Goal: Task Accomplishment & Management: Use online tool/utility

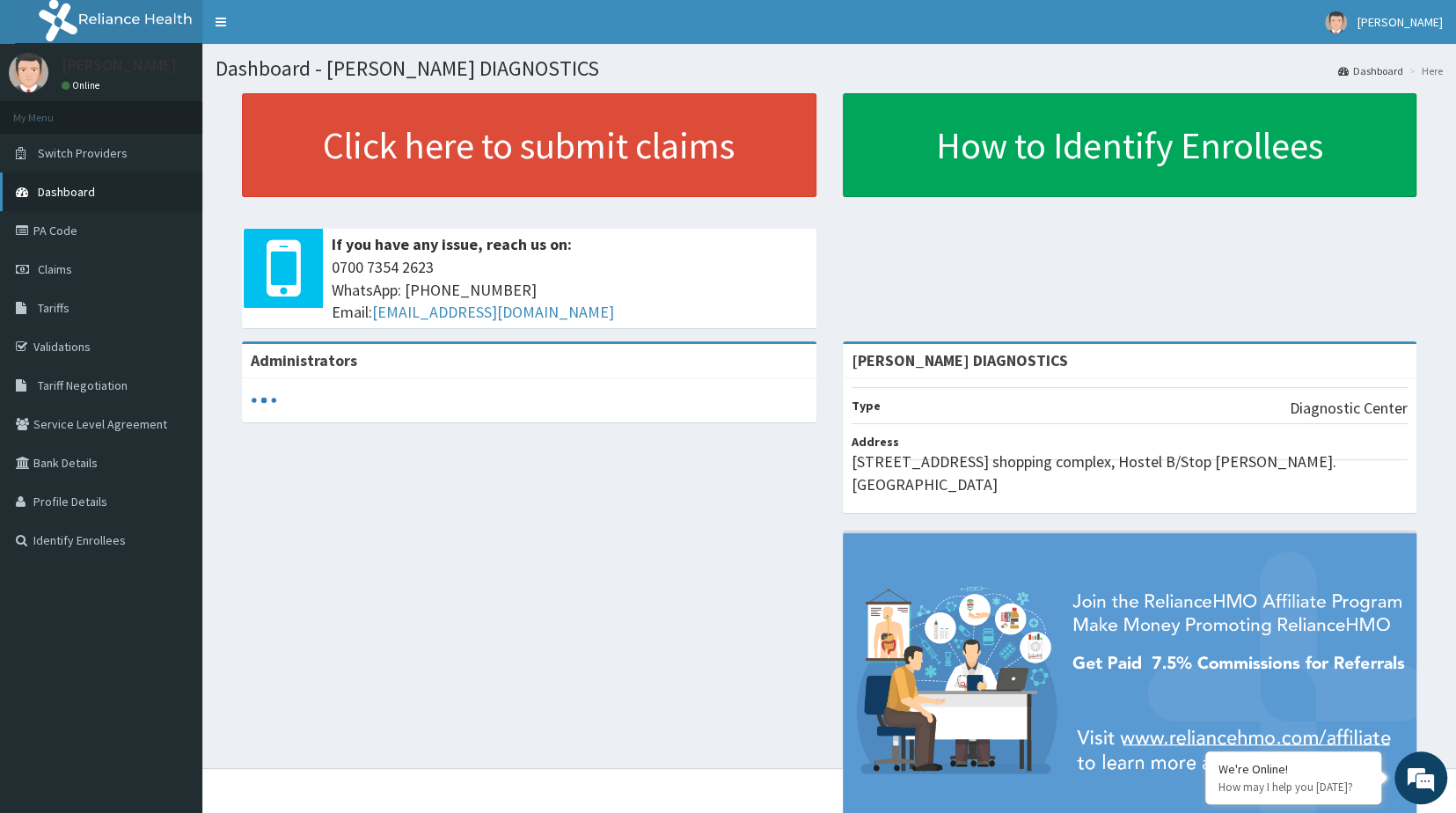
click at [73, 191] on span "Dashboard" at bounding box center [66, 191] width 57 height 15
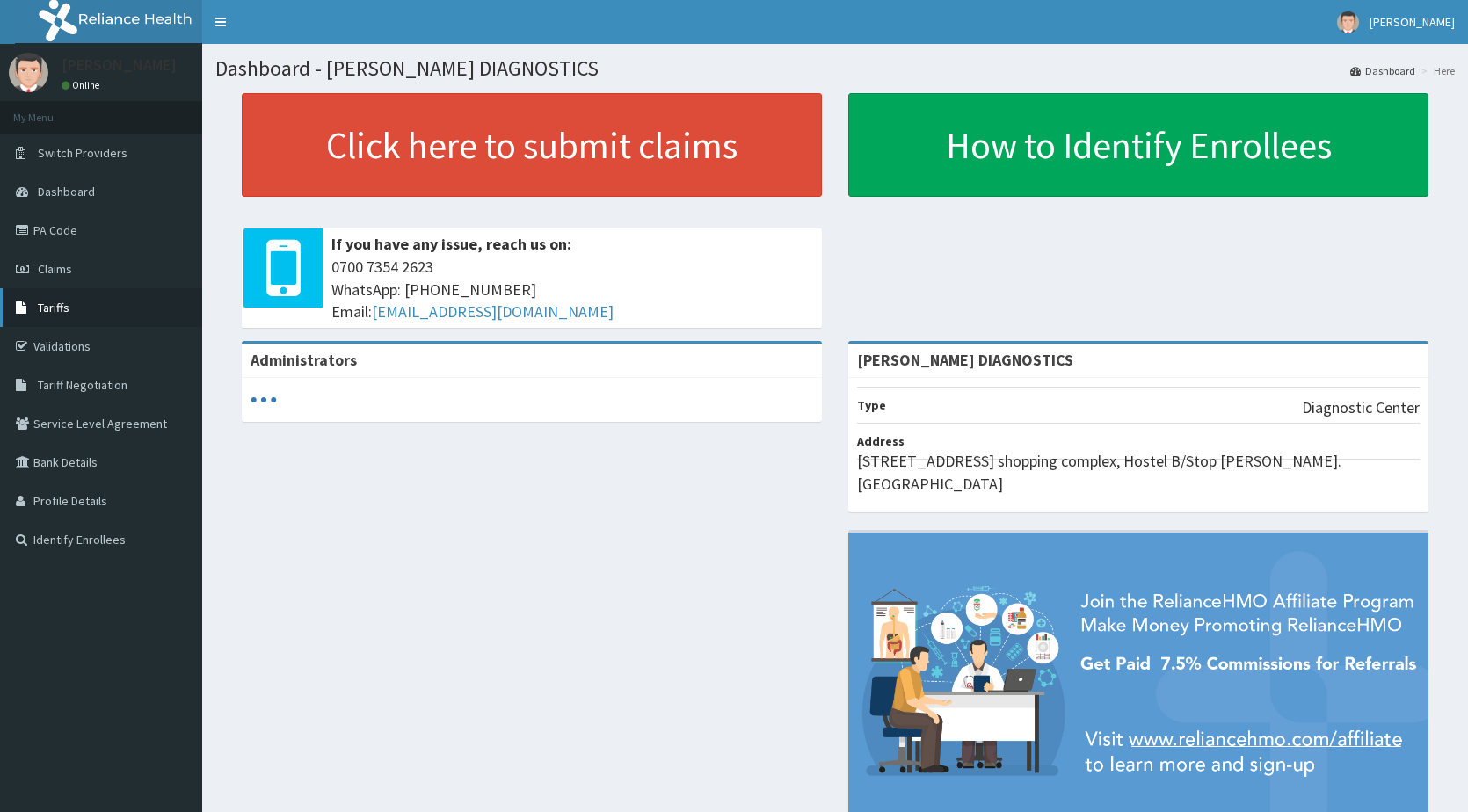
click at [58, 310] on span "Tariffs" at bounding box center [53, 307] width 32 height 15
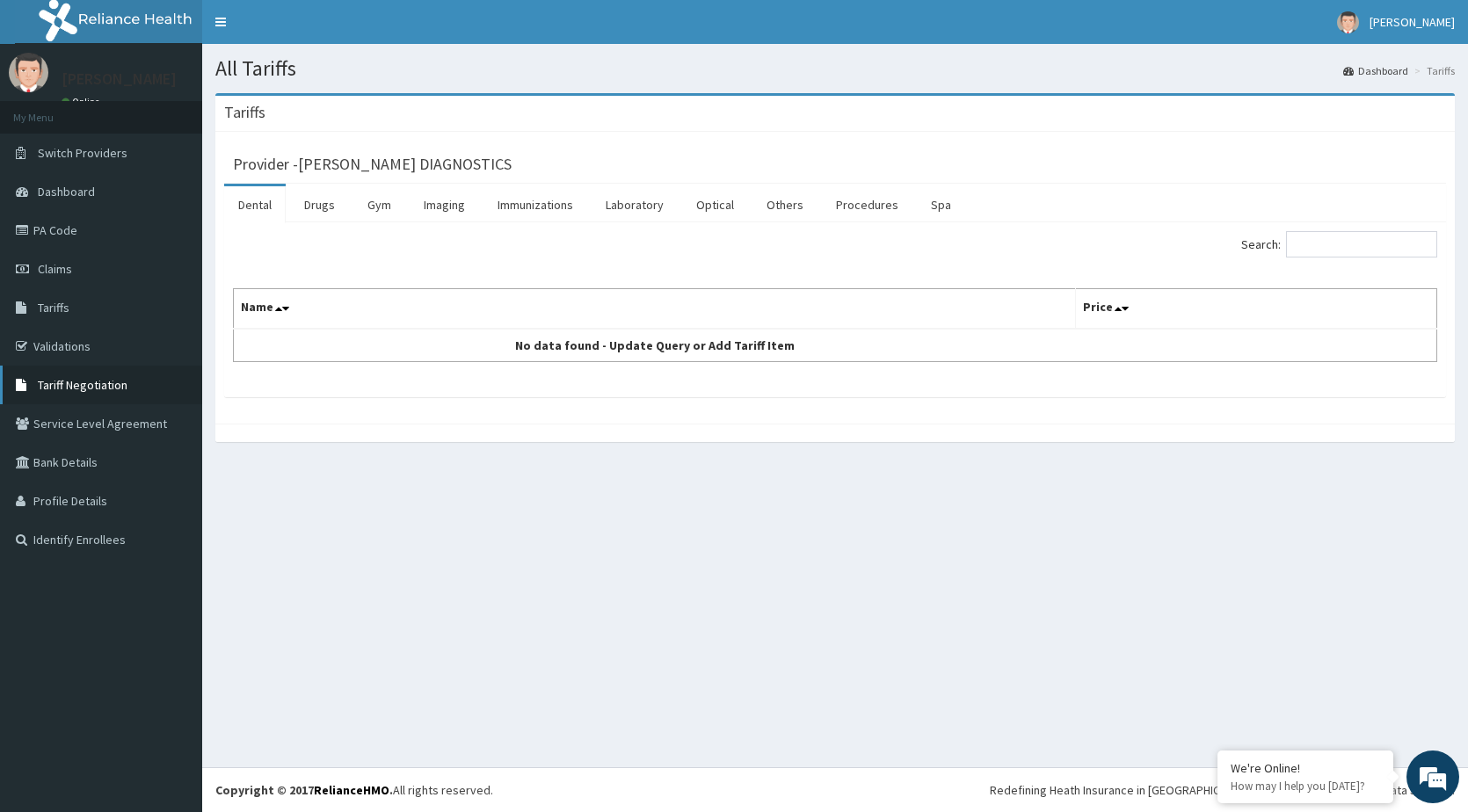
click at [90, 387] on span "Tariff Negotiation" at bounding box center [82, 384] width 90 height 15
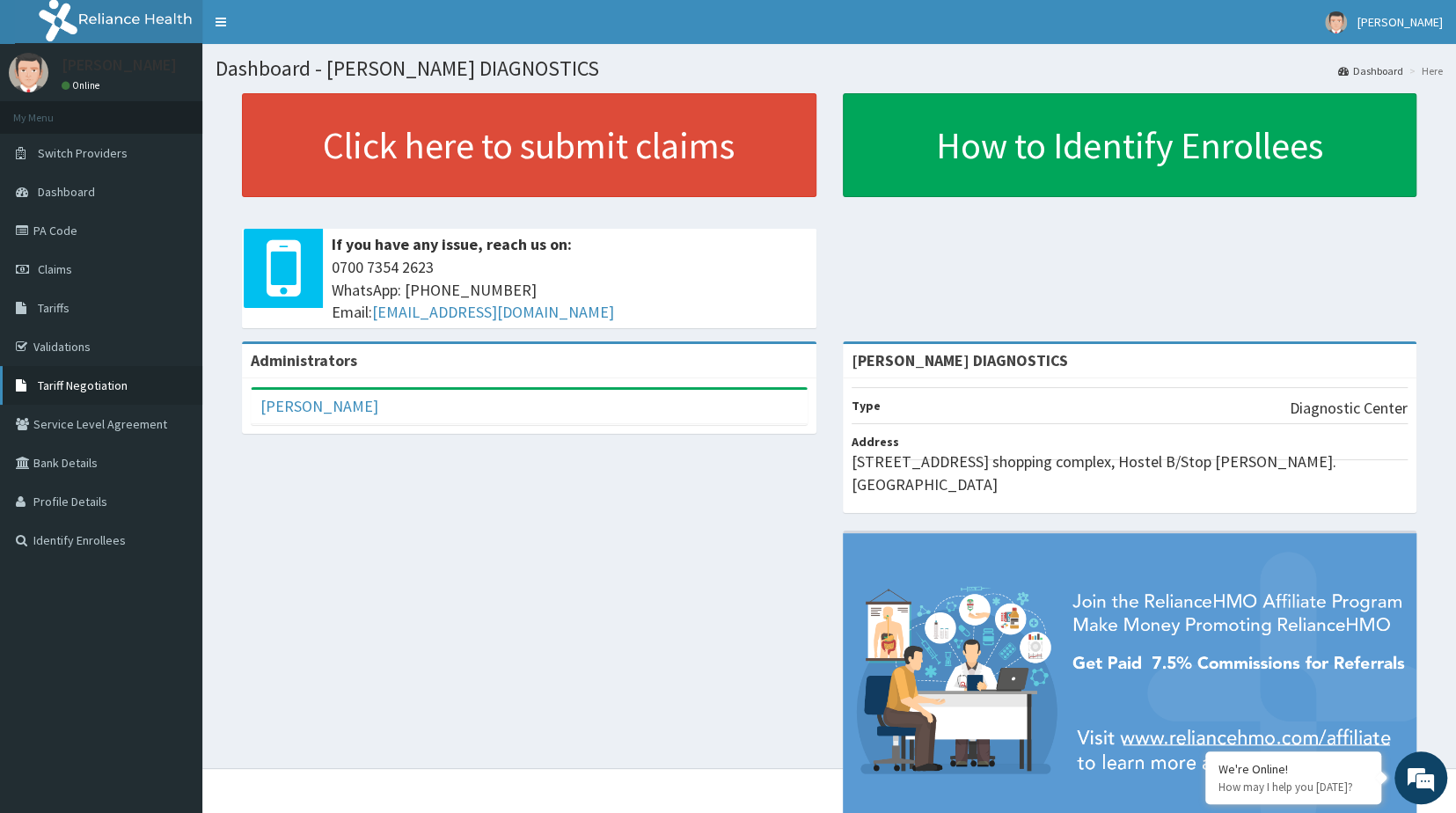
click at [83, 386] on span "Tariff Negotiation" at bounding box center [82, 385] width 90 height 15
click at [70, 317] on link "Tariffs" at bounding box center [101, 307] width 202 height 39
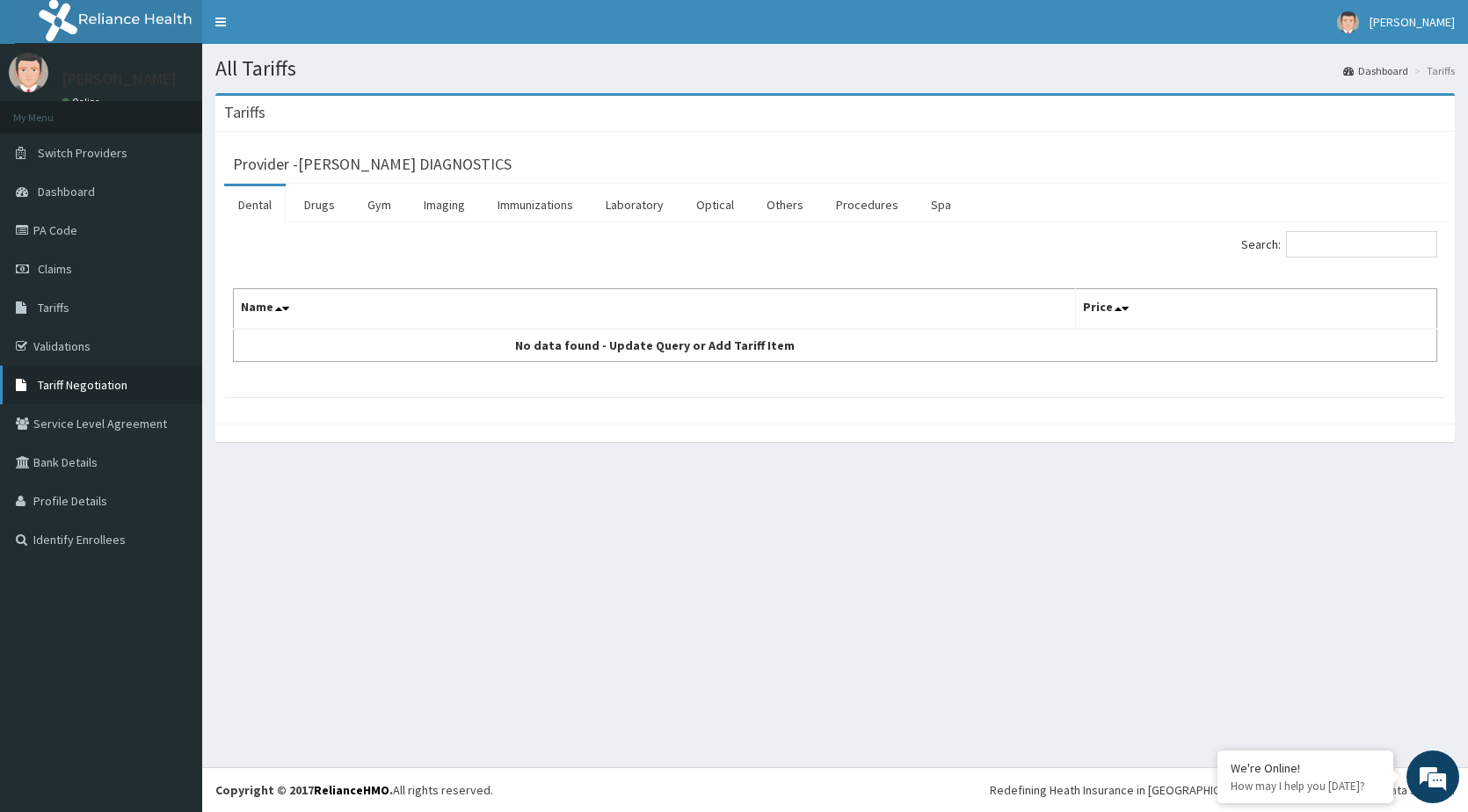
click at [129, 388] on link "Tariff Negotiation" at bounding box center [100, 385] width 202 height 39
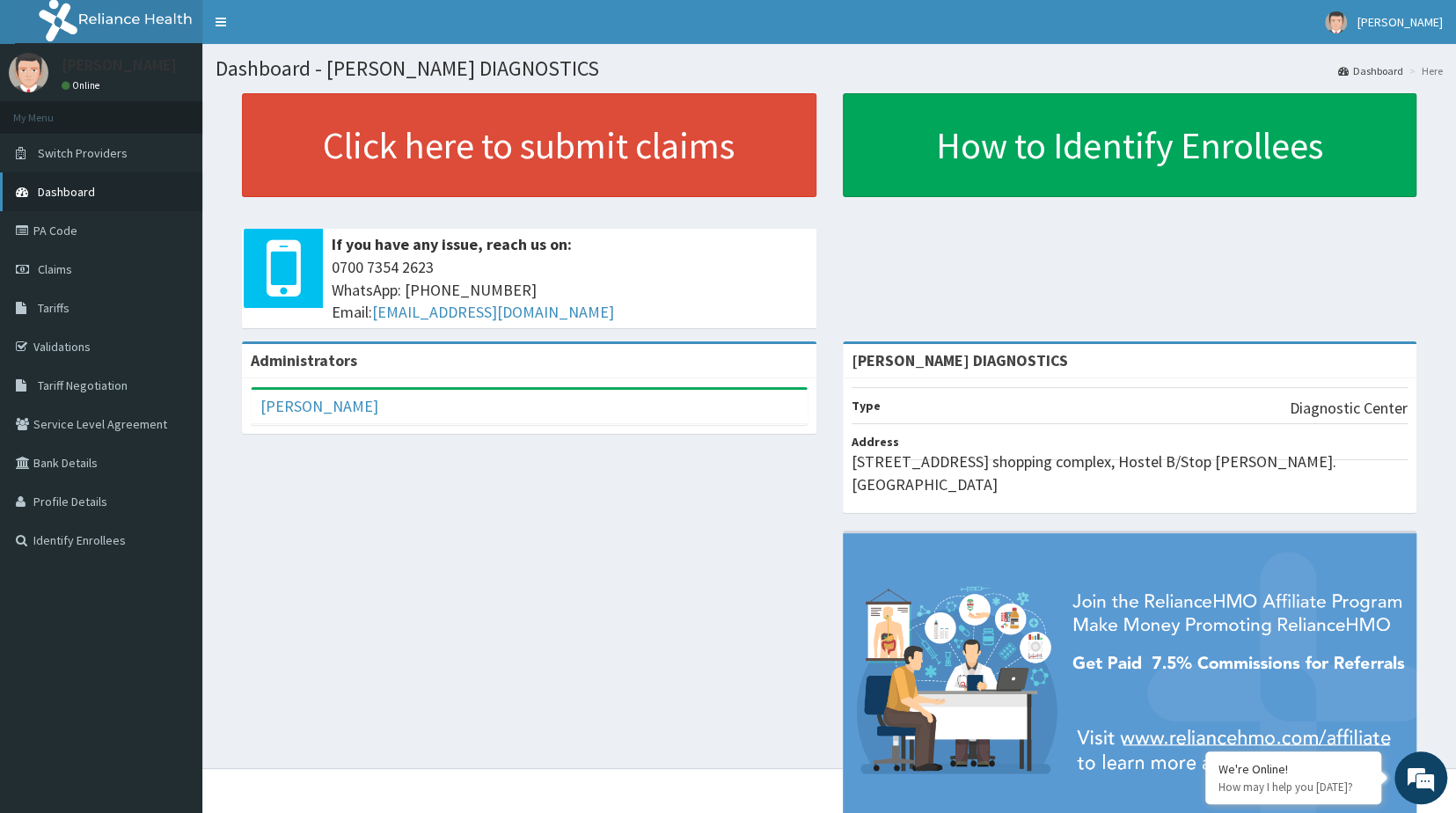
click at [71, 192] on span "Dashboard" at bounding box center [66, 191] width 57 height 15
click at [60, 317] on link "Tariffs" at bounding box center [101, 307] width 202 height 39
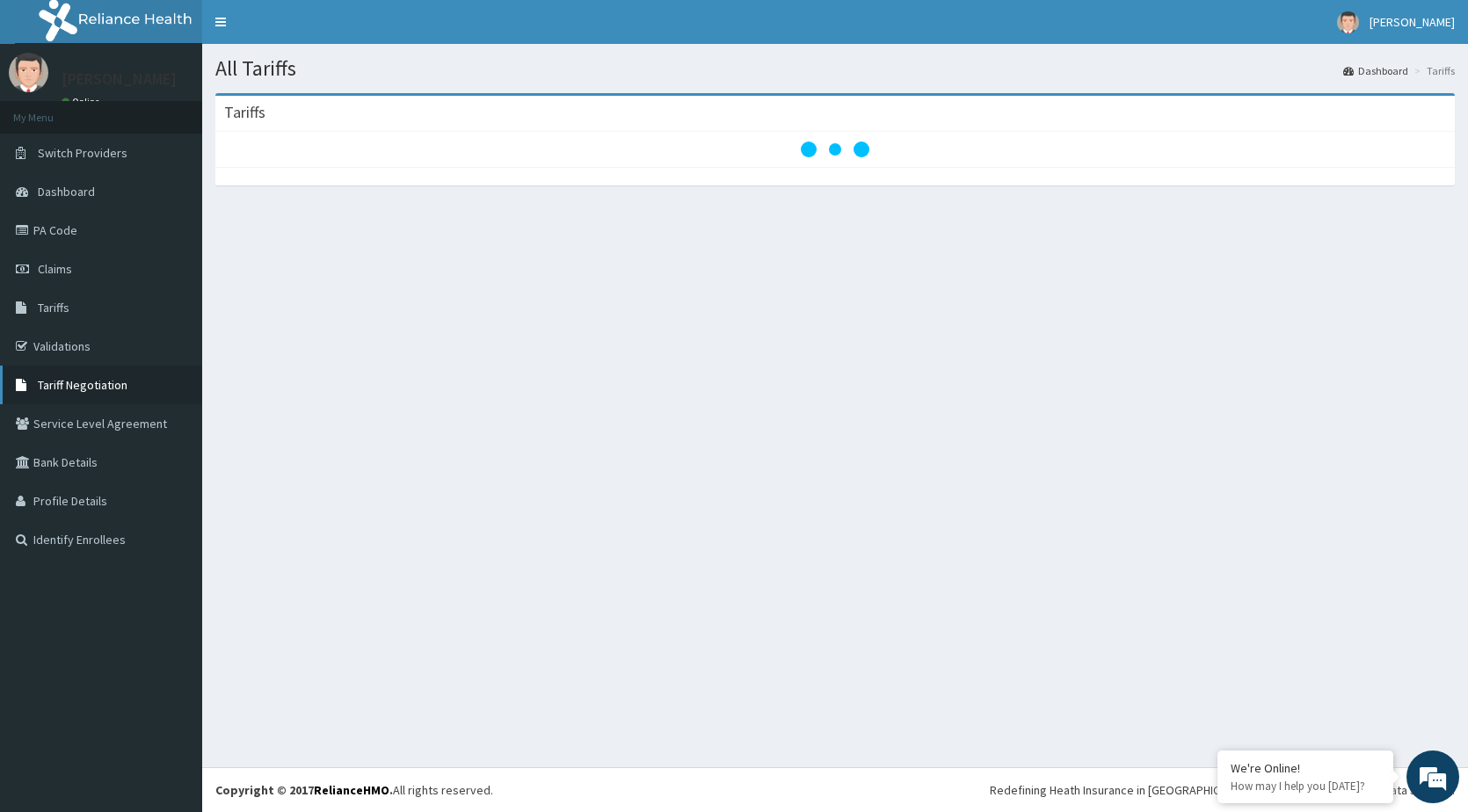
click at [77, 385] on span "Tariff Negotiation" at bounding box center [82, 384] width 90 height 15
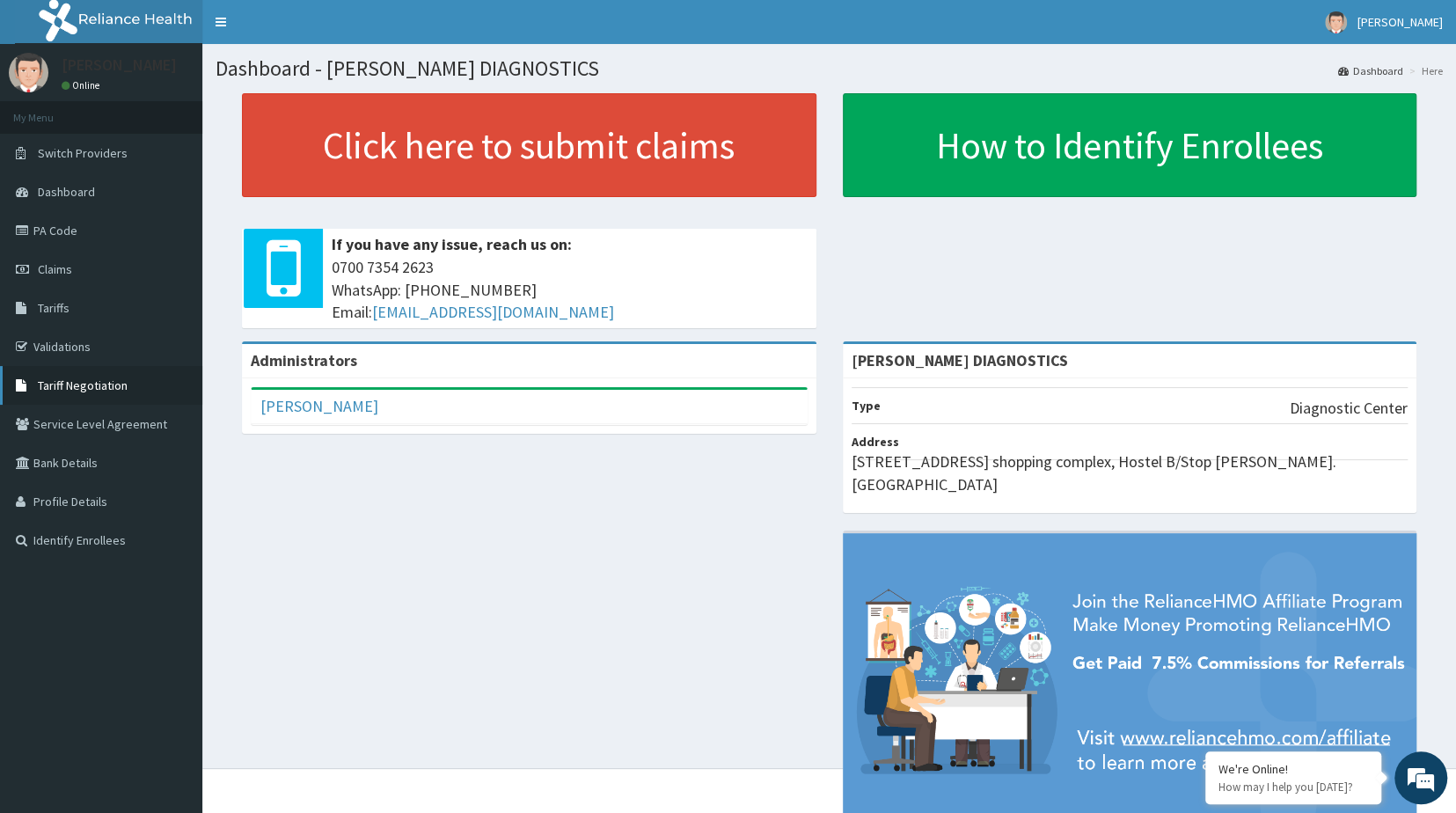
click at [72, 386] on span "Tariff Negotiation" at bounding box center [82, 385] width 90 height 15
